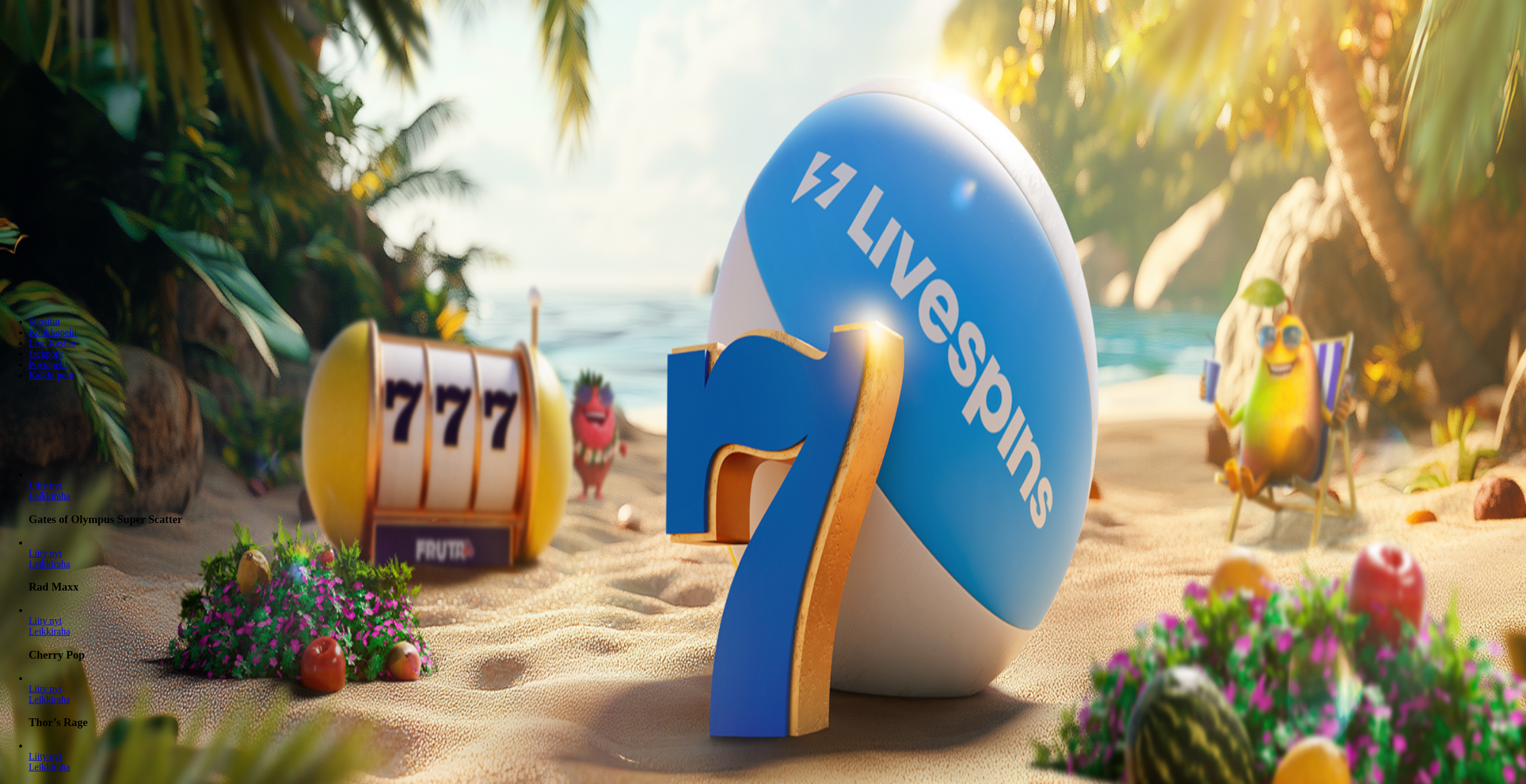
drag, startPoint x: 0, startPoint y: 533, endPoint x: 12, endPoint y: 539, distance: 13.4
click at [5, 91] on div "Talletus € 0.00 Kirjaudu Kasino Live Kasino Tarjoukset" at bounding box center [763, 64] width 1517 height 54
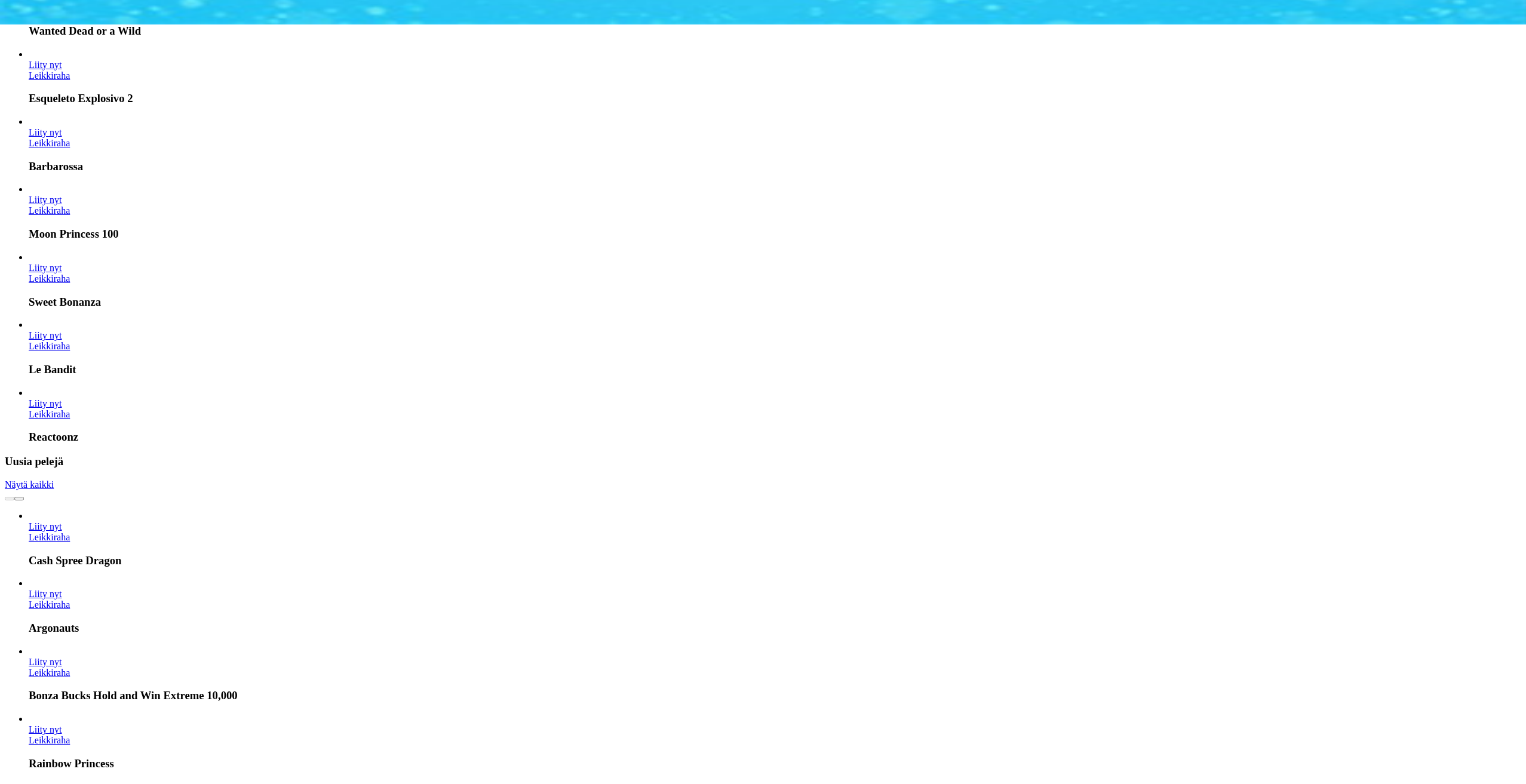
scroll to position [418, 0]
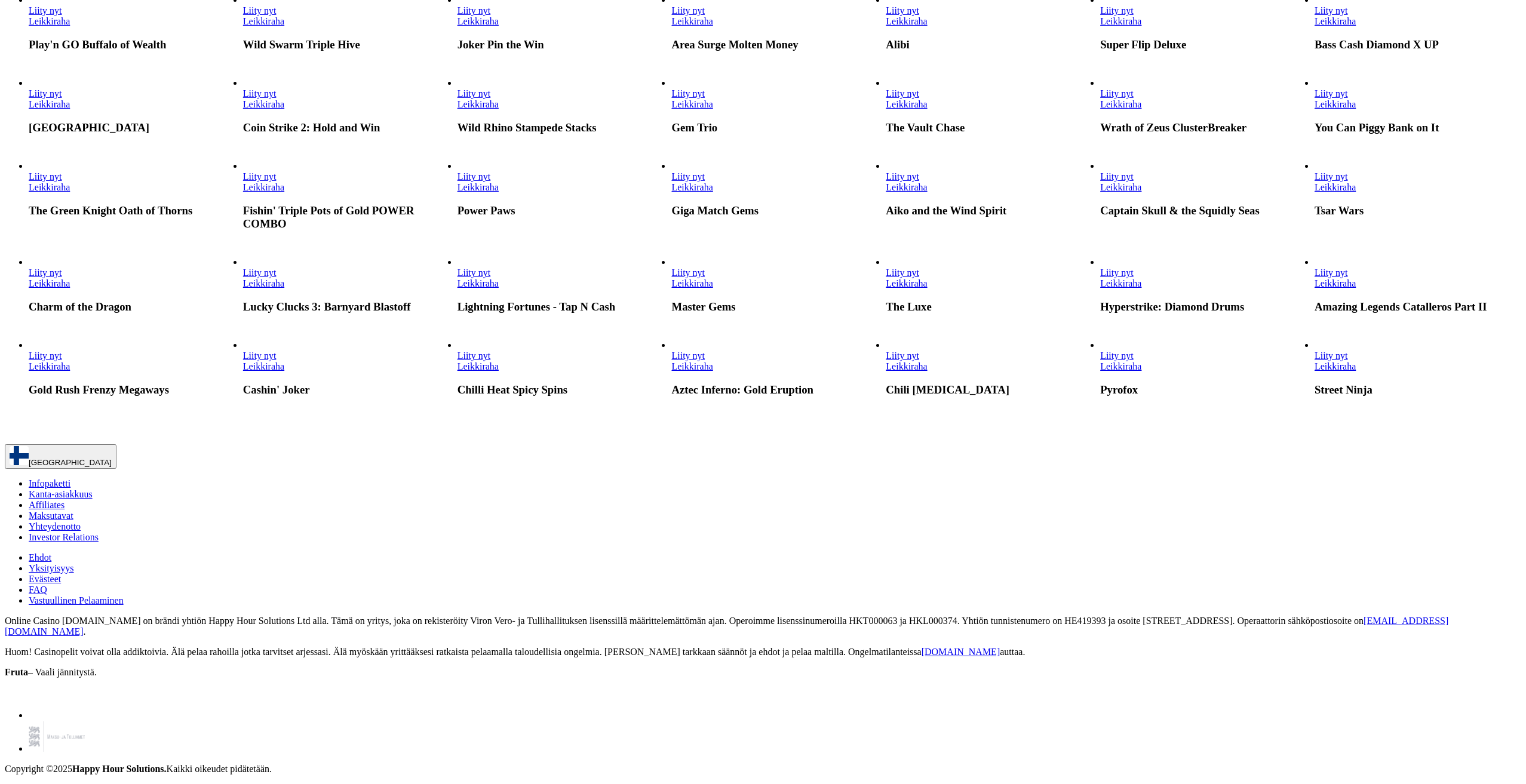
scroll to position [1075, 0]
click at [1356, 192] on link "Leikkiraha" at bounding box center [1335, 187] width 41 height 10
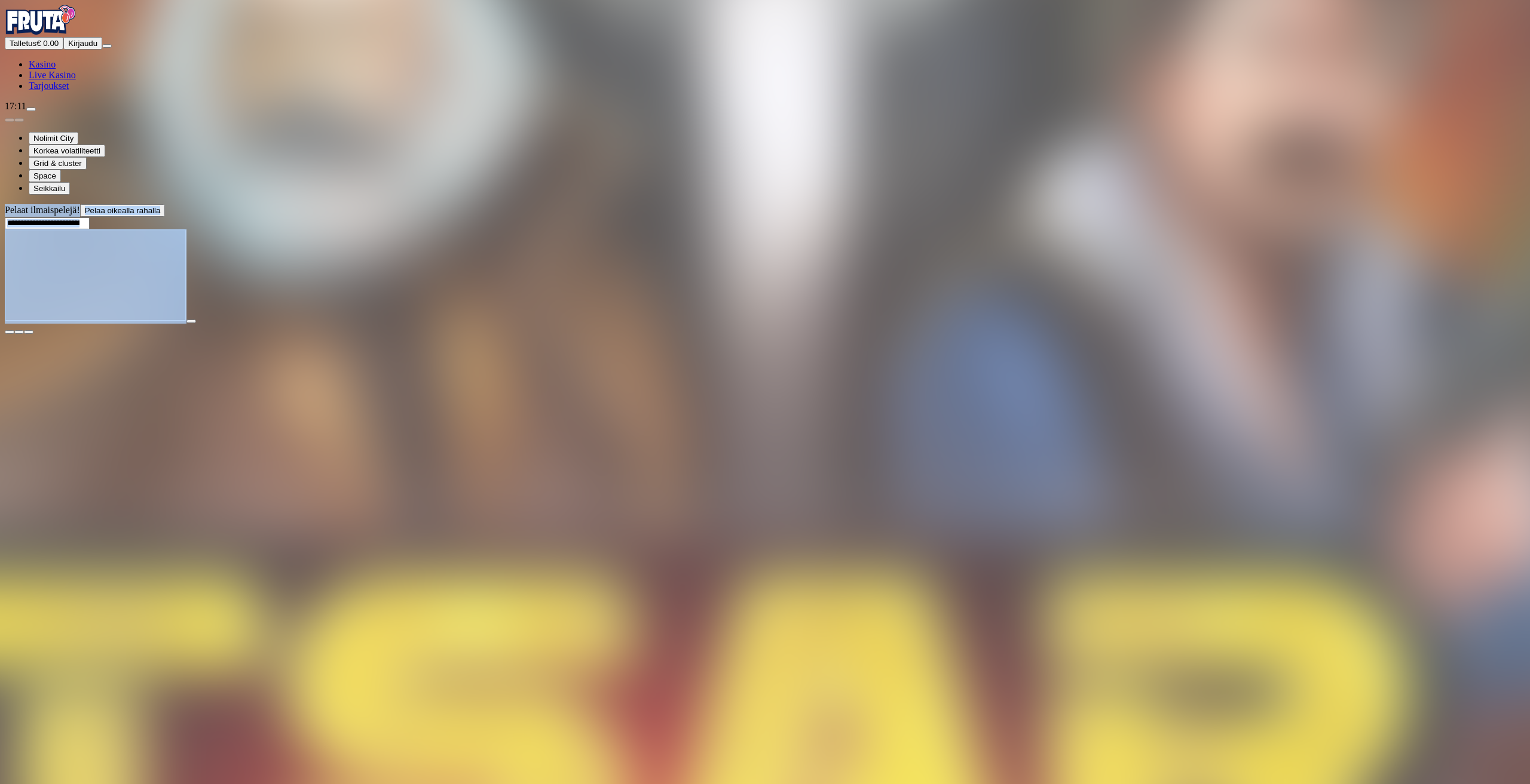
drag, startPoint x: 887, startPoint y: 746, endPoint x: 891, endPoint y: 735, distance: 11.7
click at [891, 335] on div "Talletus € 0.00 Kirjaudu Kasino Live Kasino Tarjoukset 17:11 Nolimit City Korke…" at bounding box center [765, 169] width 1520 height 330
